Goal: Register for event/course

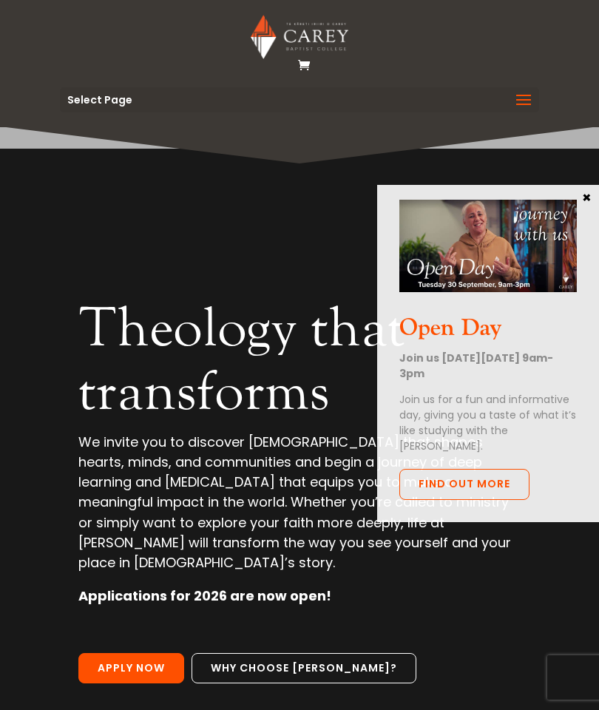
click at [597, 197] on div "Open Day Join us [DATE][DATE] 9am-3pm Join us for a fun and informative day, gi…" at bounding box center [488, 353] width 222 height 337
click at [594, 200] on div "Open Day Join us [DATE][DATE] 9am-3pm Join us for a fun and informative day, gi…" at bounding box center [488, 353] width 222 height 337
click at [595, 189] on div "Open Day Join us [DATE][DATE] 9am-3pm Join us for a fun and informative day, gi…" at bounding box center [488, 353] width 222 height 337
click at [597, 189] on div "Open Day Join us [DATE][DATE] 9am-3pm Join us for a fun and informative day, gi…" at bounding box center [488, 353] width 222 height 337
click at [492, 379] on strong "Join us [DATE][DATE] 9am-3pm" at bounding box center [476, 366] width 154 height 30
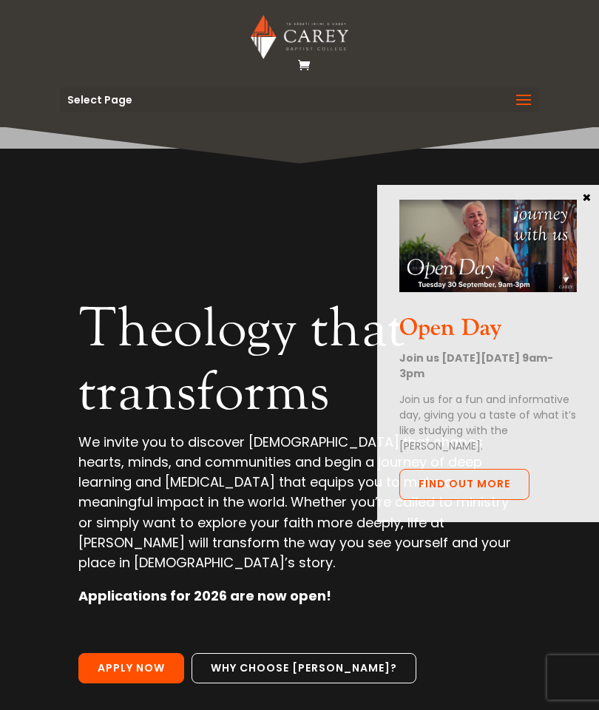
click at [593, 201] on button "×" at bounding box center [586, 196] width 15 height 13
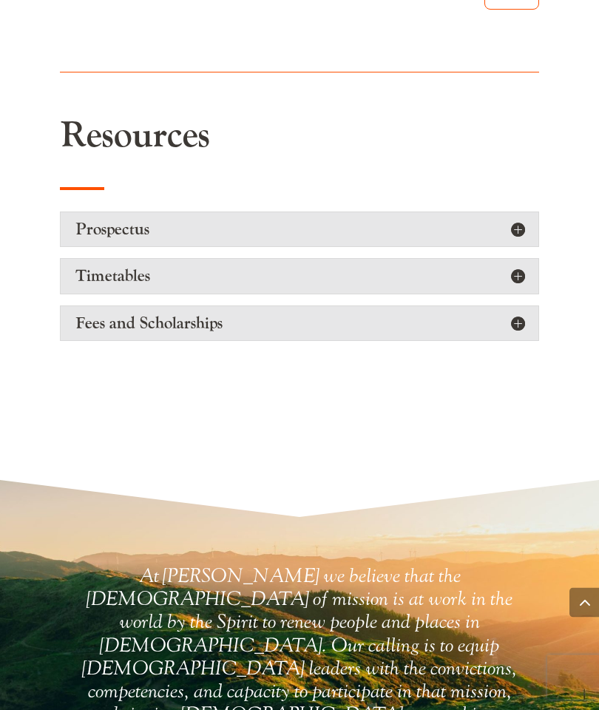
scroll to position [3367, 0]
click at [521, 220] on h5 "Prospectus" at bounding box center [299, 229] width 448 height 19
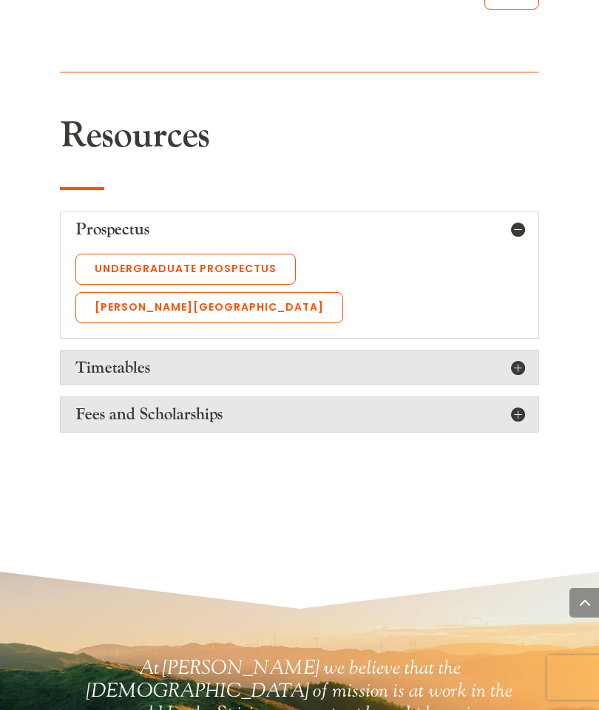
click at [240, 254] on link "Undergraduate Prospectus" at bounding box center [185, 269] width 220 height 31
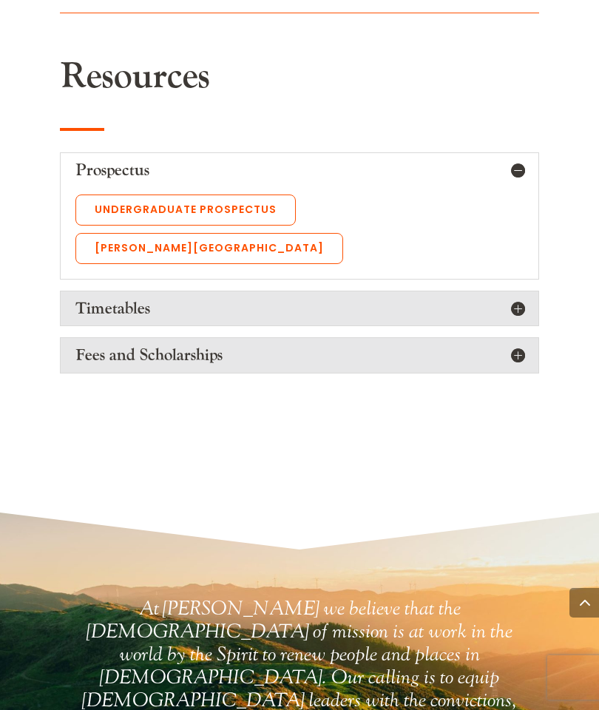
click at [129, 299] on h5 "Timetables" at bounding box center [299, 308] width 448 height 19
